Goal: Transaction & Acquisition: Download file/media

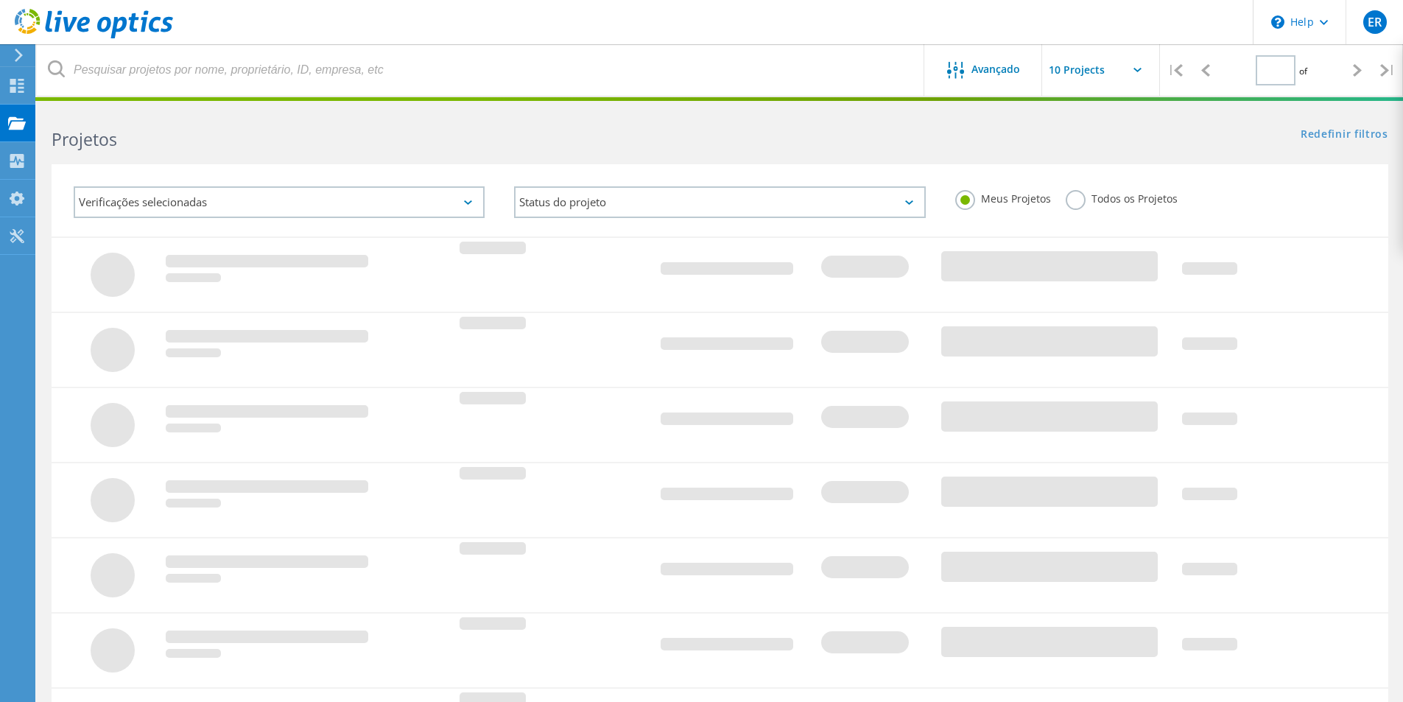
type input "1"
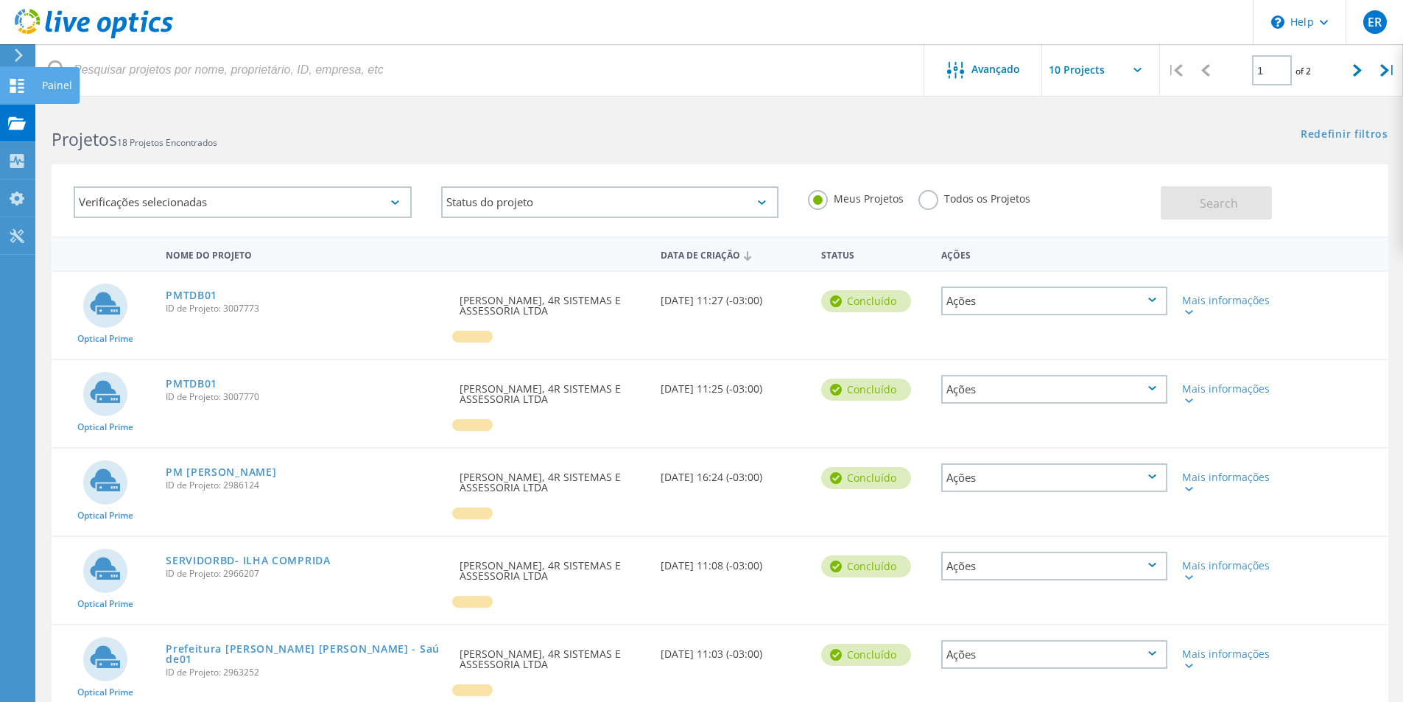
click at [10, 92] on icon at bounding box center [17, 86] width 18 height 14
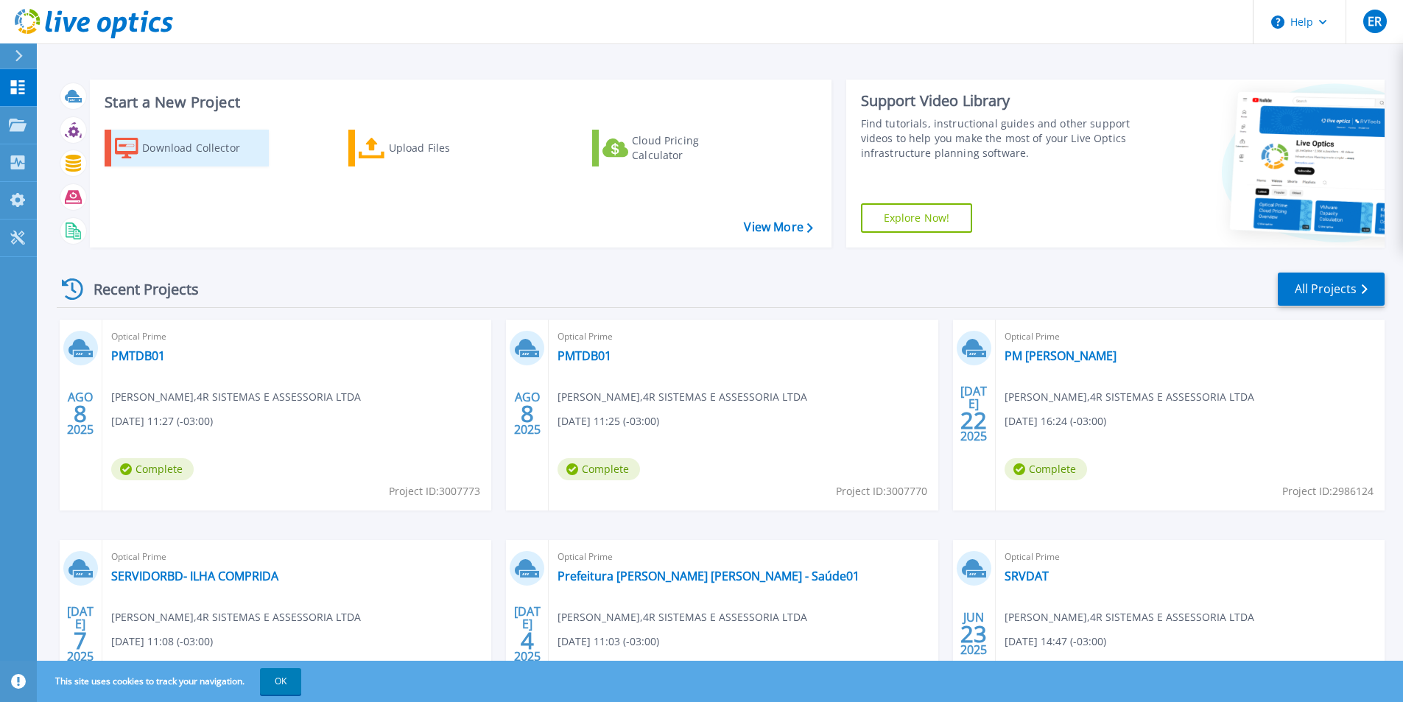
click at [173, 147] on div "Download Collector" at bounding box center [201, 147] width 118 height 29
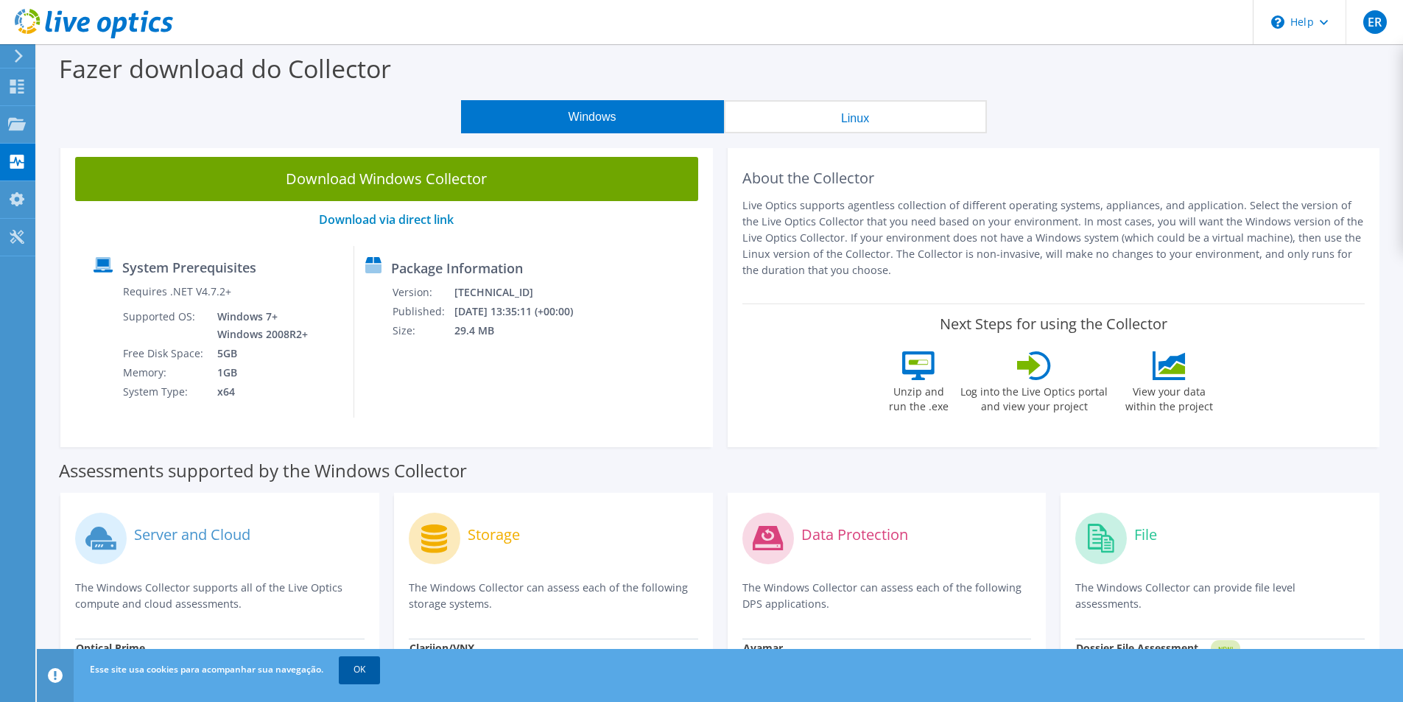
click at [353, 677] on link "OK" at bounding box center [359, 669] width 41 height 27
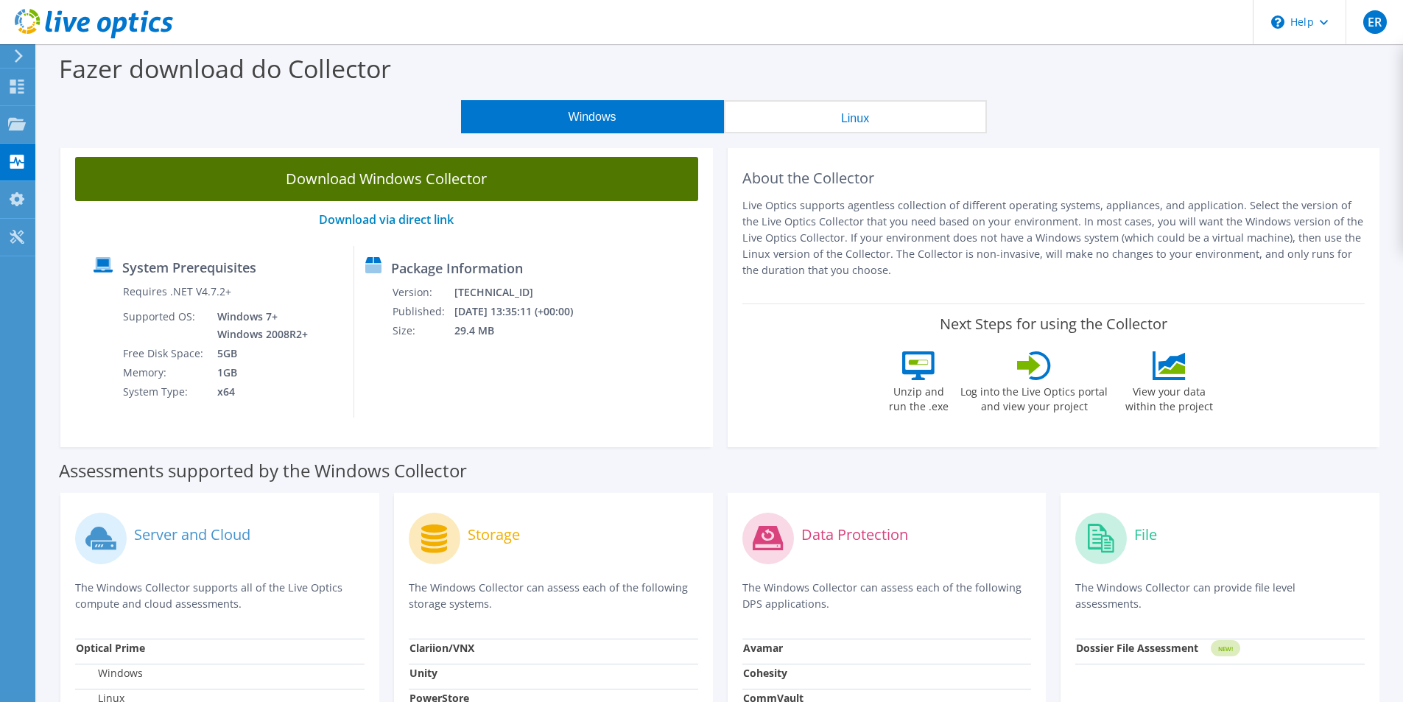
click at [366, 186] on link "Download Windows Collector" at bounding box center [386, 179] width 623 height 44
